Goal: Information Seeking & Learning: Check status

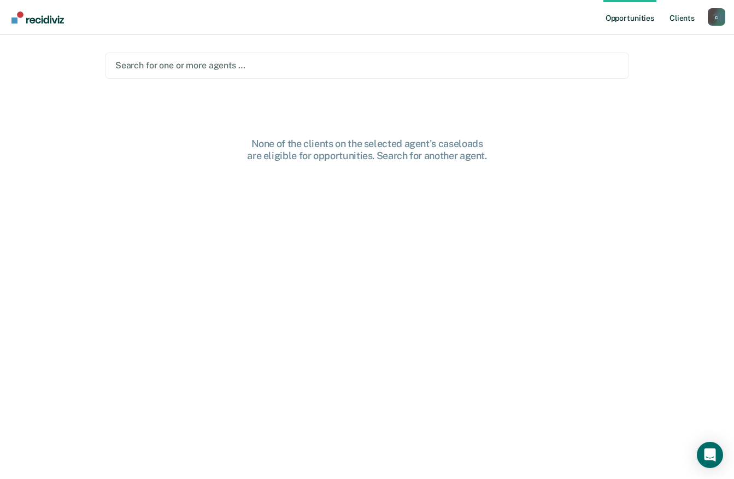
click at [676, 22] on link "Client s" at bounding box center [682, 17] width 30 height 35
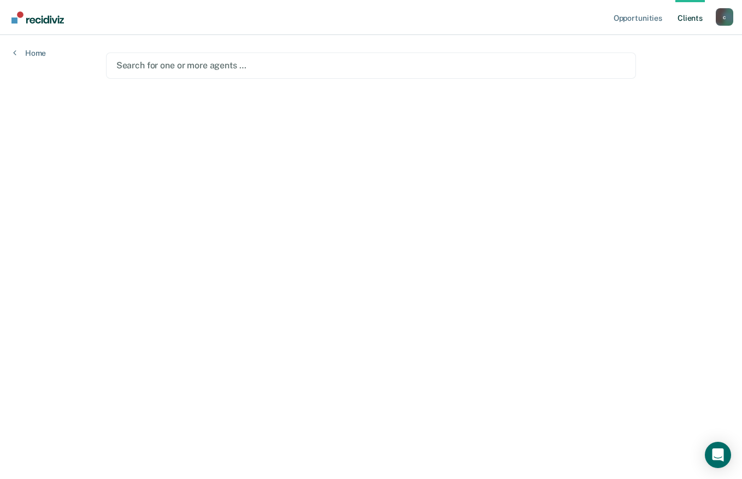
click at [724, 17] on div "c" at bounding box center [724, 16] width 17 height 17
click at [598, 153] on main "Search for one or more agents …" at bounding box center [371, 243] width 557 height 417
click at [38, 53] on link "Home" at bounding box center [29, 53] width 33 height 10
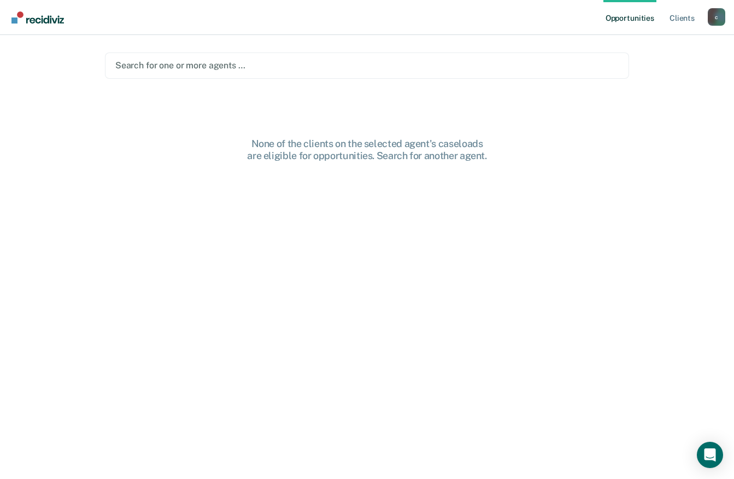
click at [44, 20] on img "Go to Recidiviz Home" at bounding box center [37, 17] width 52 height 12
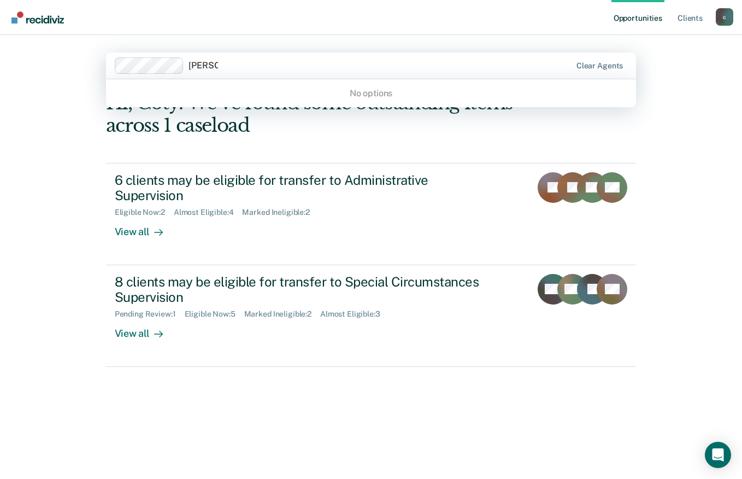
type input "[PERSON_NAME]"
click at [299, 397] on div "Hi, Coty. We’ve found some outstanding items across 1 caseload 6 clients may be…" at bounding box center [371, 270] width 531 height 356
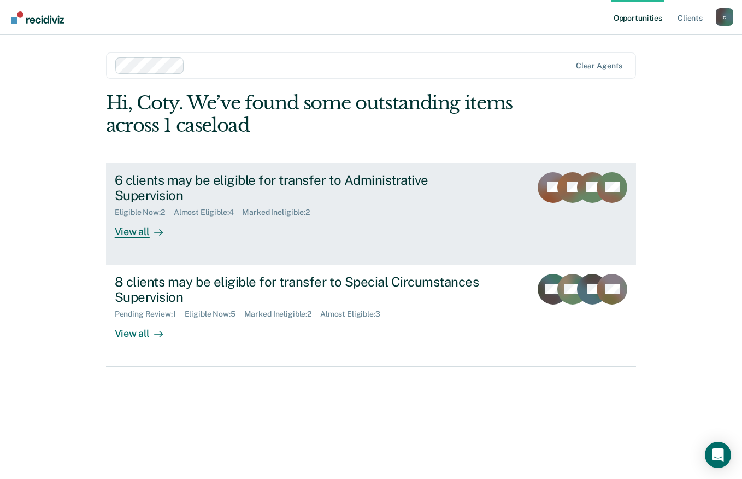
click at [188, 208] on div "Almost Eligible : 4" at bounding box center [208, 212] width 69 height 9
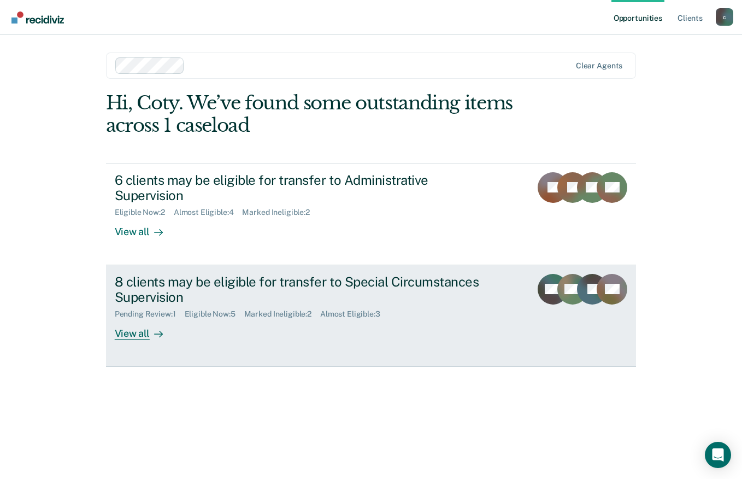
click at [178, 305] on div "Pending Review : 1 Eligible Now : 5 Marked Ineligible : 2 Almost Eligible : 3" at bounding box center [307, 312] width 384 height 14
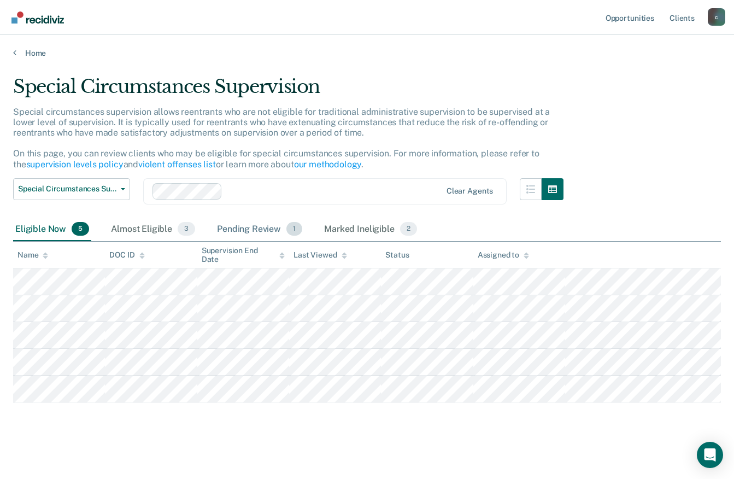
click at [260, 231] on div "Pending Review 1" at bounding box center [260, 229] width 90 height 24
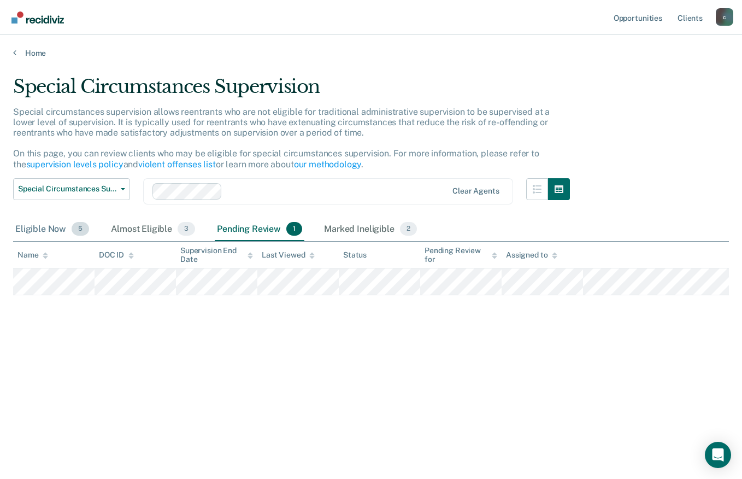
click at [47, 229] on div "Eligible Now 5" at bounding box center [52, 229] width 78 height 24
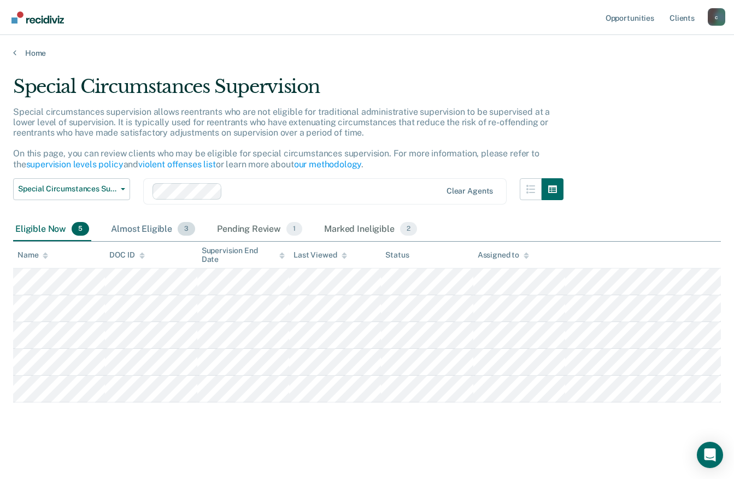
click at [146, 227] on div "Almost Eligible 3" at bounding box center [153, 229] width 89 height 24
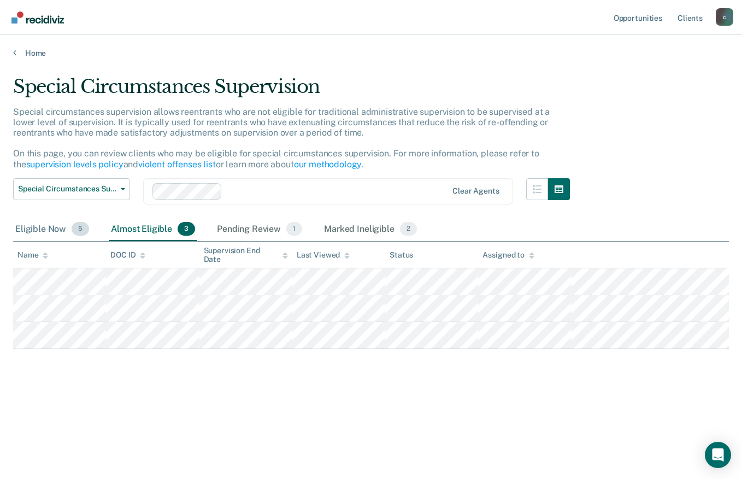
click at [38, 229] on div "Eligible Now 5" at bounding box center [52, 229] width 78 height 24
